Goal: Task Accomplishment & Management: Use online tool/utility

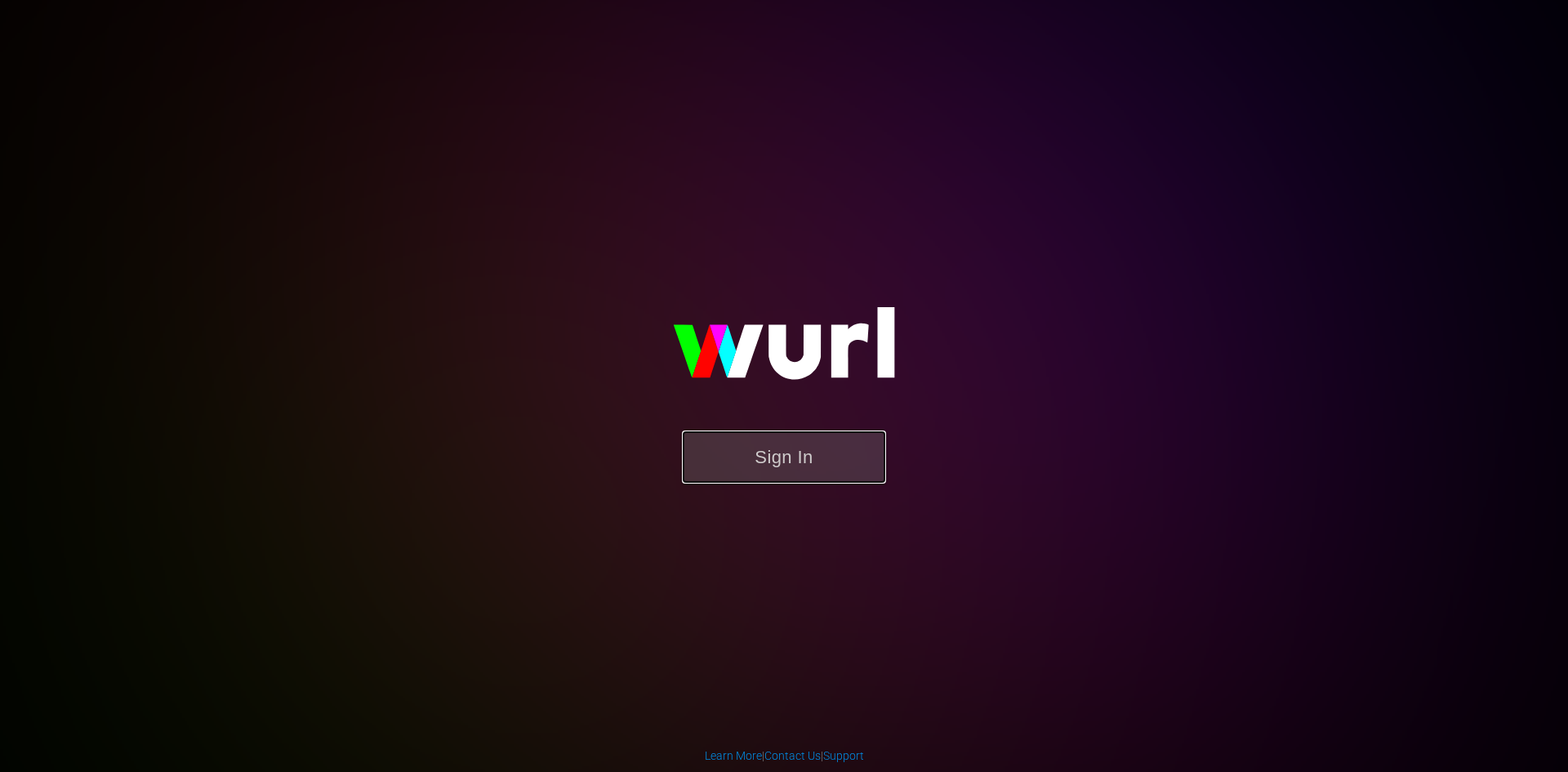
click at [790, 481] on button "Sign In" at bounding box center [784, 456] width 205 height 53
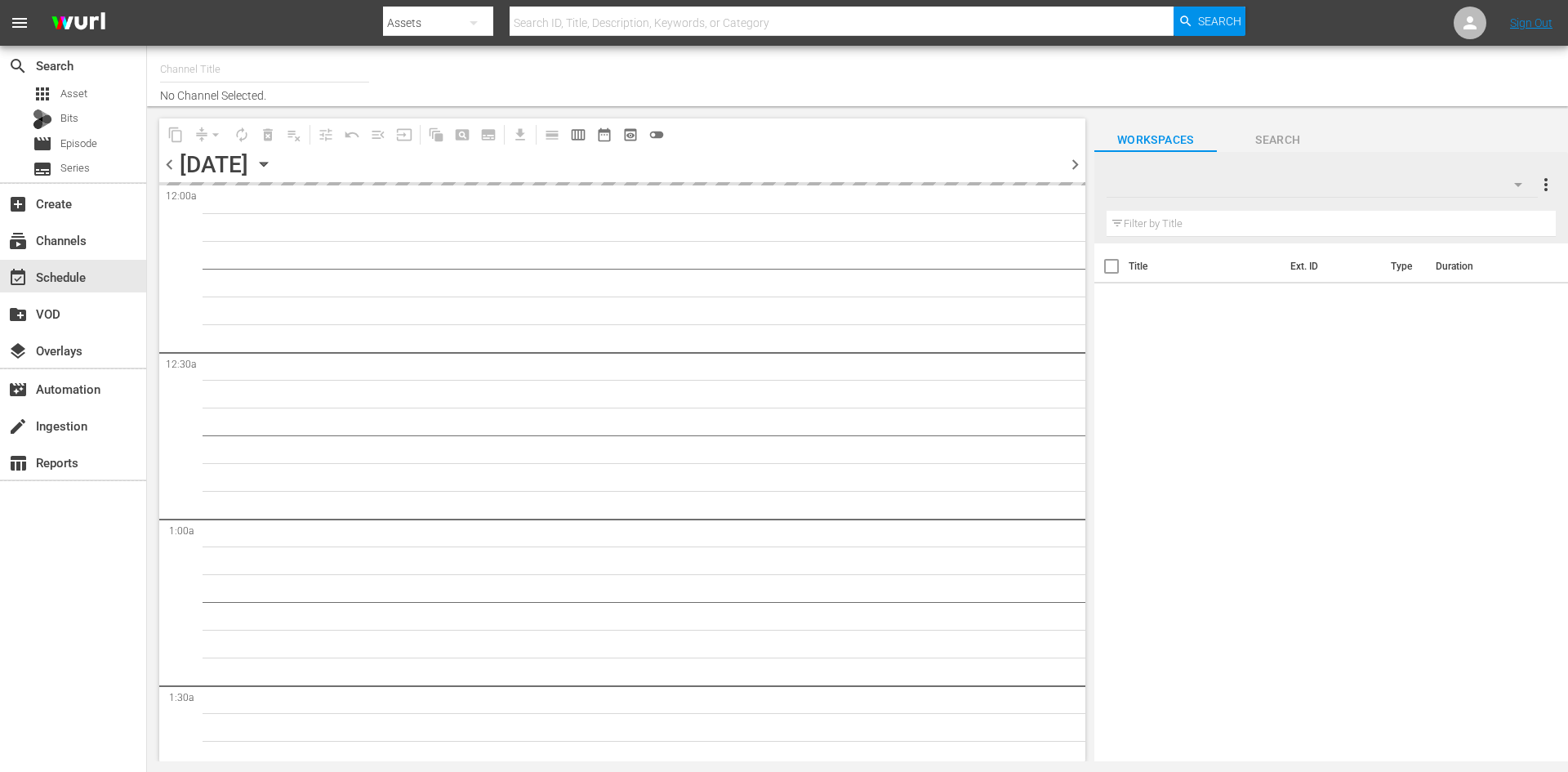
type input "Roku Cinevault Westerns (697)"
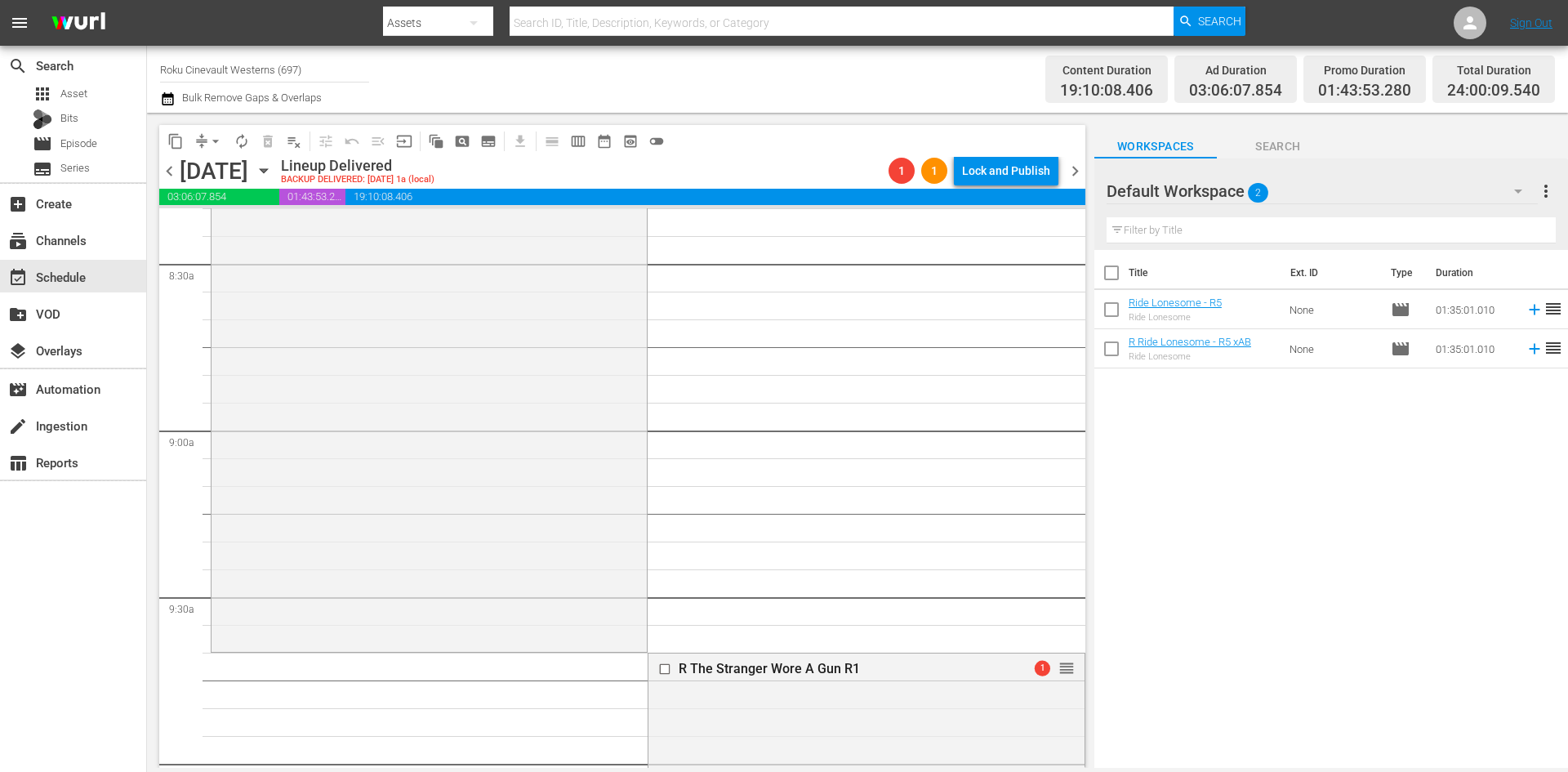
scroll to position [3266, 0]
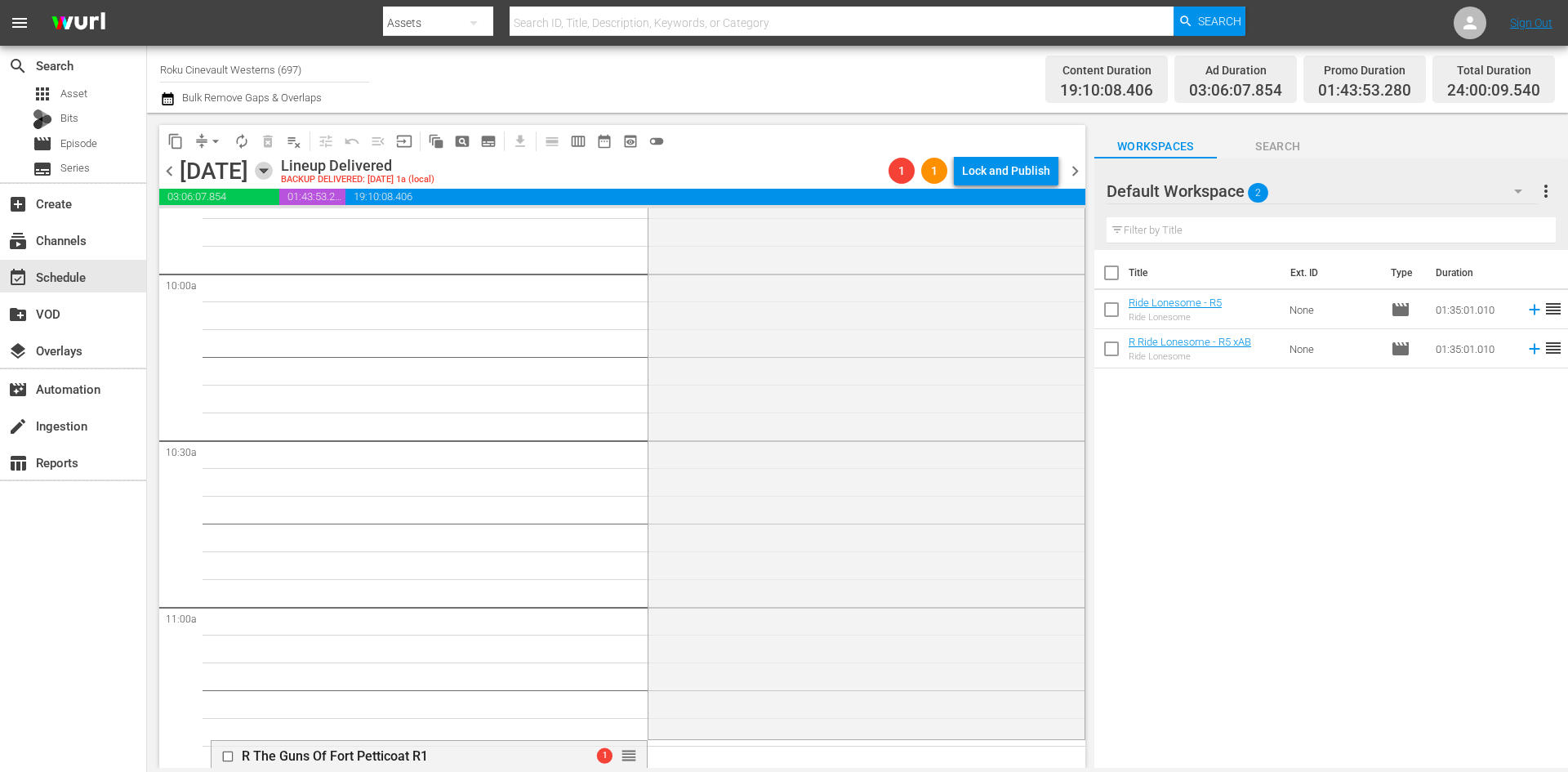
click at [273, 173] on icon "button" at bounding box center [264, 171] width 18 height 18
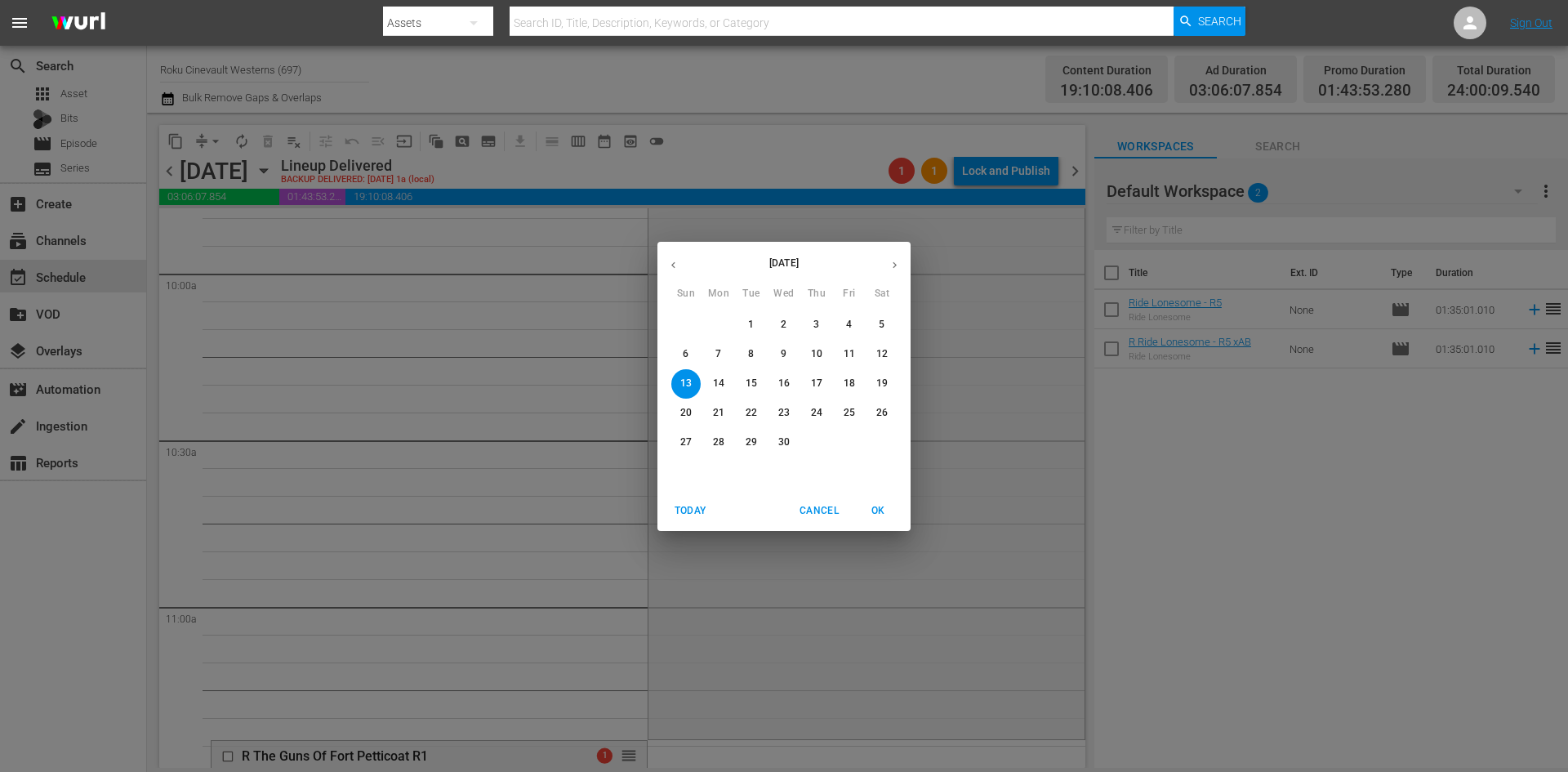
click at [890, 272] on button "button" at bounding box center [895, 265] width 32 height 32
click at [892, 272] on button "button" at bounding box center [895, 265] width 32 height 32
click at [892, 272] on button "button" at bounding box center [895, 265] width 32 height 32
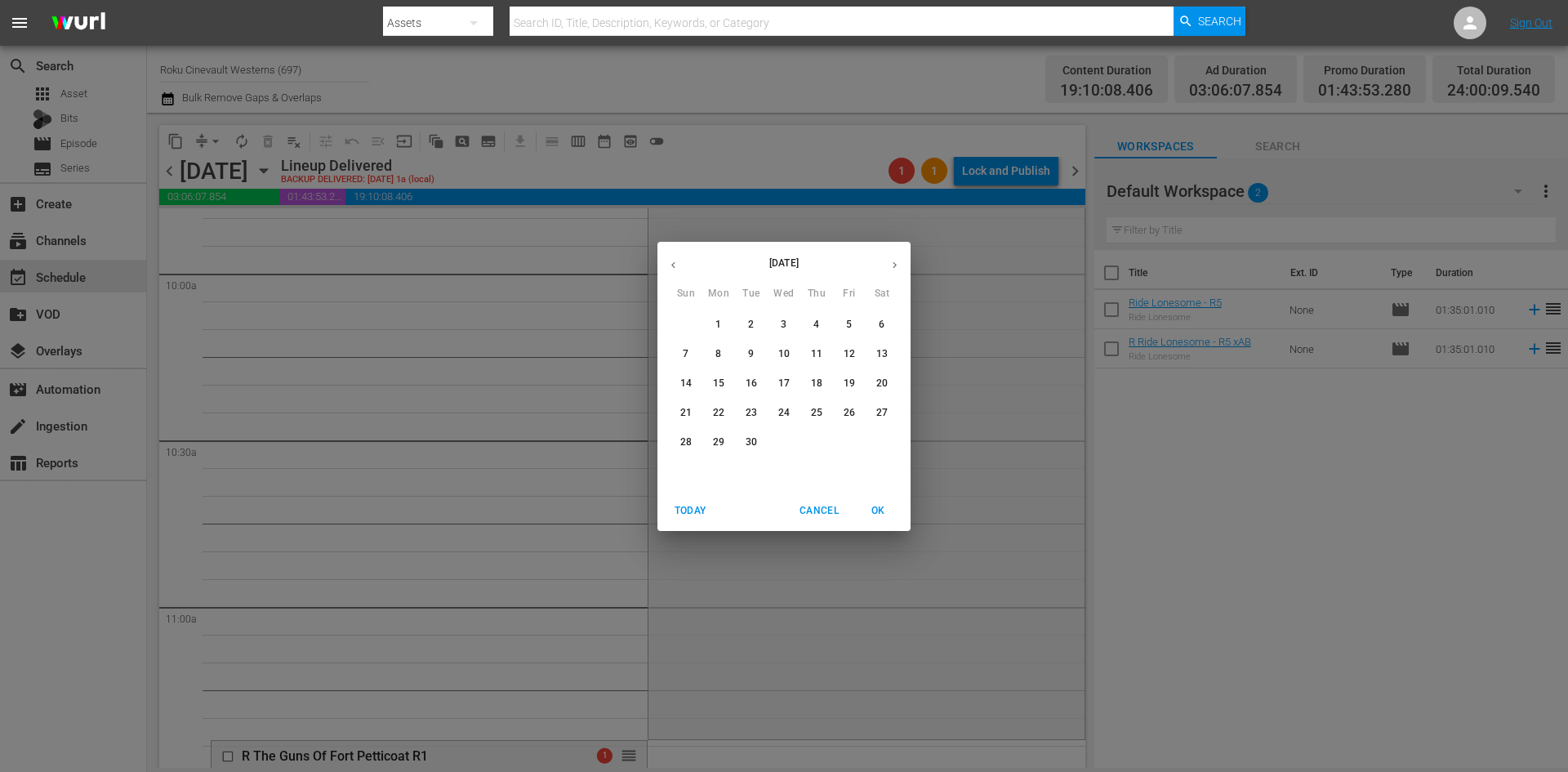
click at [903, 264] on button "button" at bounding box center [895, 265] width 32 height 32
click at [717, 381] on p "13" at bounding box center [718, 384] width 11 height 14
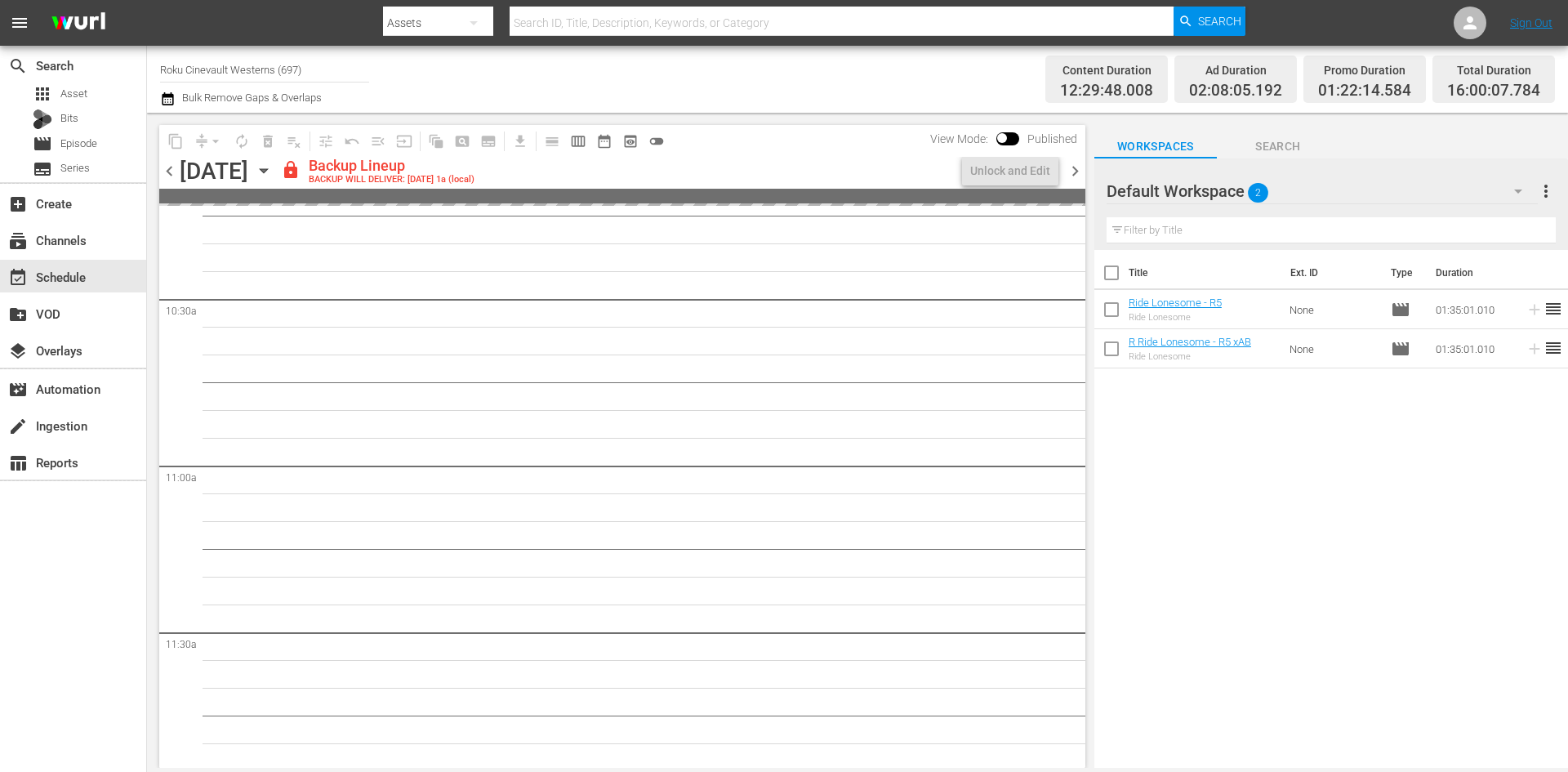
scroll to position [3378, 0]
